Goal: Information Seeking & Learning: Learn about a topic

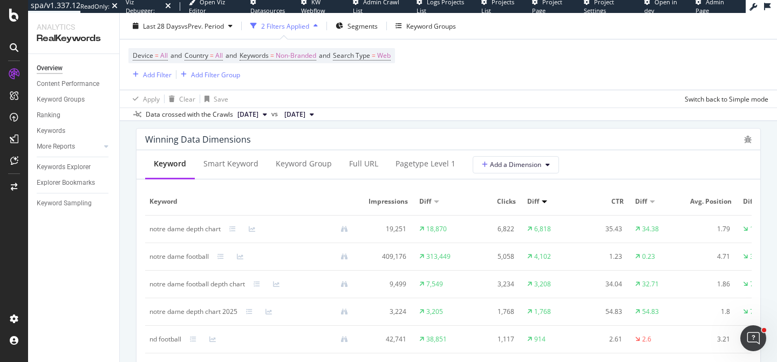
scroll to position [978, 0]
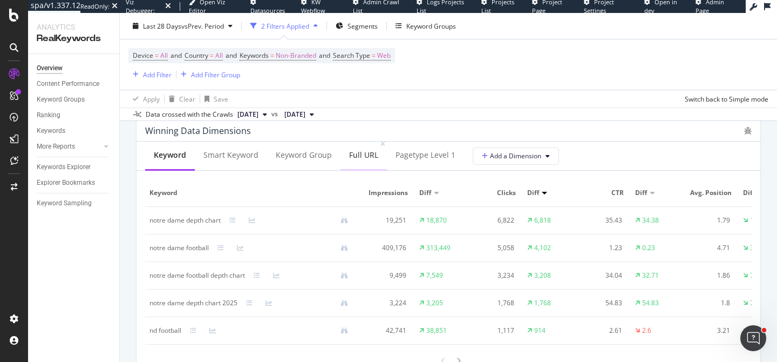
click at [368, 151] on div "Full URL" at bounding box center [363, 155] width 29 height 11
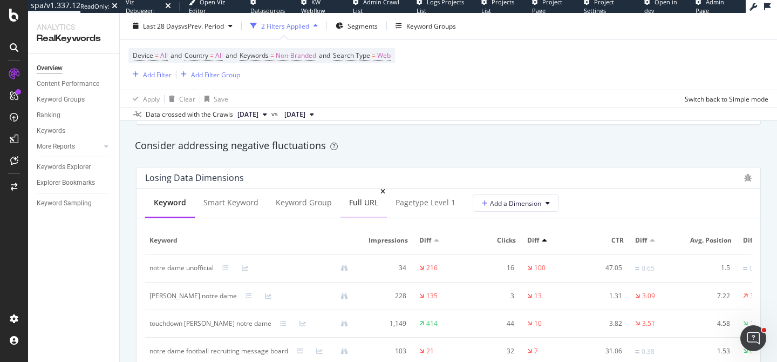
scroll to position [1222, 0]
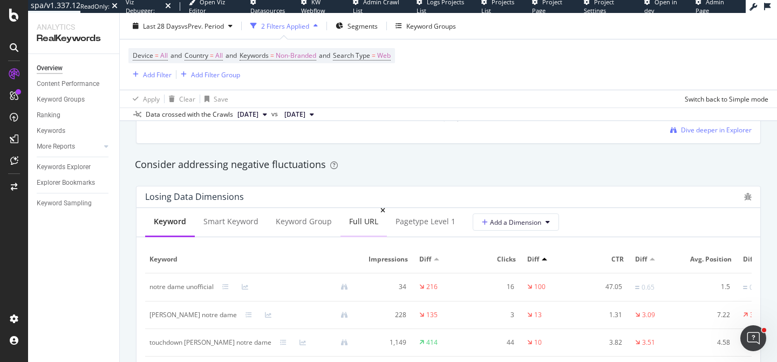
click at [369, 220] on div "Full URL" at bounding box center [363, 221] width 29 height 11
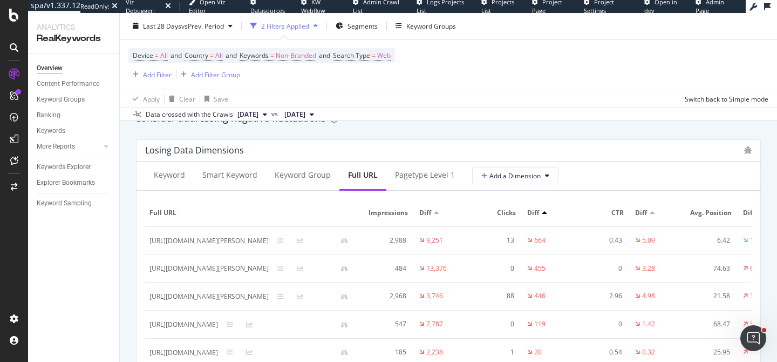
scroll to position [1274, 0]
